Goal: Information Seeking & Learning: Learn about a topic

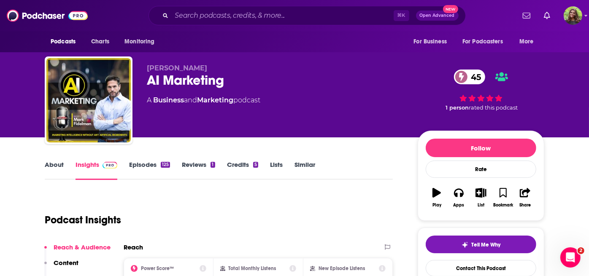
click at [53, 171] on link "About" at bounding box center [54, 170] width 19 height 19
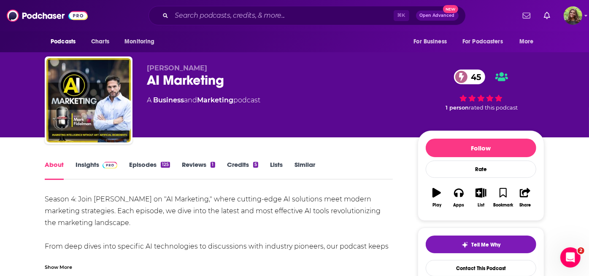
click at [91, 165] on link "Insights" at bounding box center [97, 170] width 42 height 19
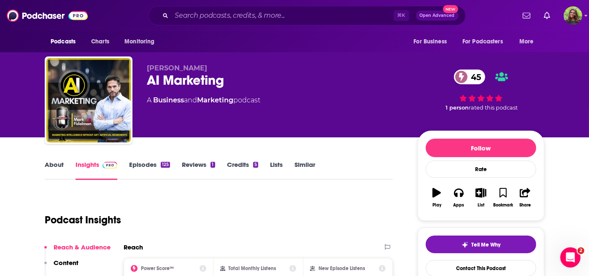
click at [62, 170] on link "About" at bounding box center [54, 170] width 19 height 19
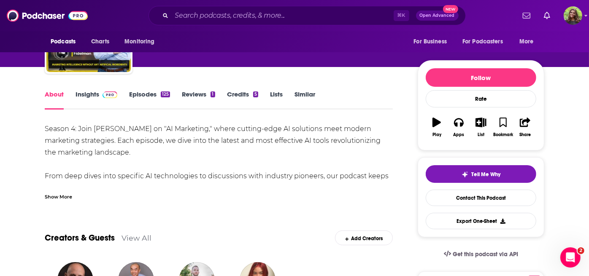
scroll to position [92, 0]
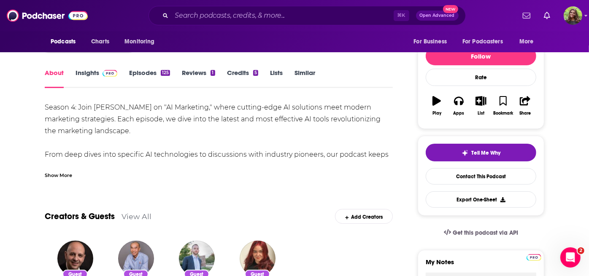
click at [80, 108] on div "Season 4: Join [PERSON_NAME] on "AI Marketing," where cutting-edge AI solutions…" at bounding box center [219, 161] width 348 height 118
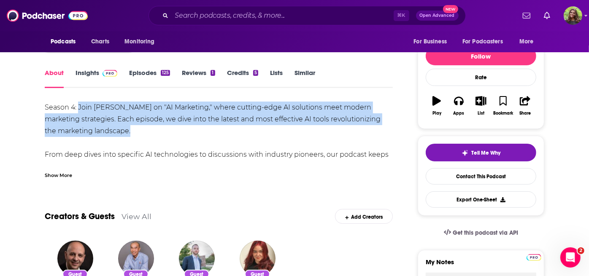
drag, startPoint x: 78, startPoint y: 107, endPoint x: 125, endPoint y: 133, distance: 53.4
click at [125, 133] on div "Season 4: Join [PERSON_NAME] on "AI Marketing," where cutting-edge AI solutions…" at bounding box center [219, 161] width 348 height 118
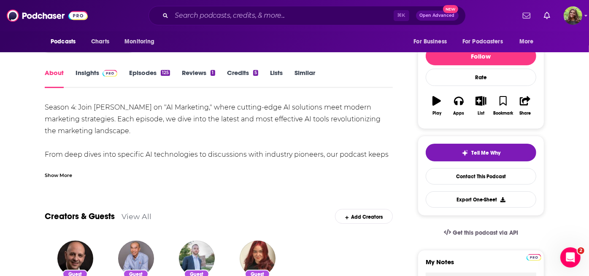
click at [64, 178] on div "Show More" at bounding box center [58, 175] width 27 height 8
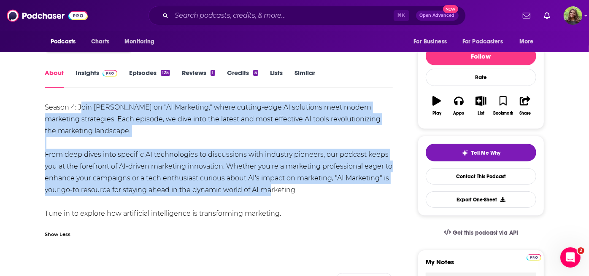
drag, startPoint x: 81, startPoint y: 109, endPoint x: 264, endPoint y: 195, distance: 202.5
click at [264, 195] on div "Season 4: Join [PERSON_NAME] on "AI Marketing," where cutting-edge AI solutions…" at bounding box center [219, 161] width 348 height 118
copy div "oin [PERSON_NAME] on "AI Marketing," where cutting-edge AI solutions meet moder…"
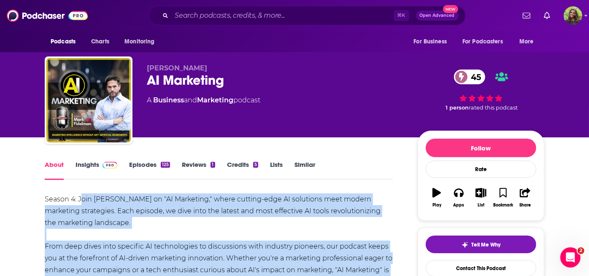
click at [83, 164] on link "Insights" at bounding box center [97, 170] width 42 height 19
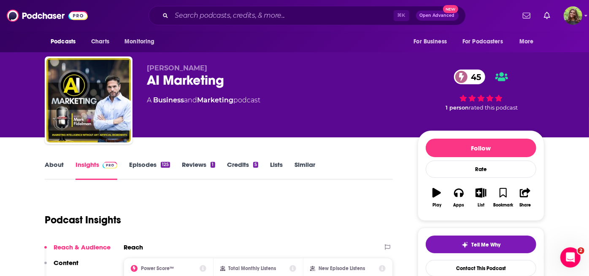
scroll to position [136, 0]
